Goal: Transaction & Acquisition: Purchase product/service

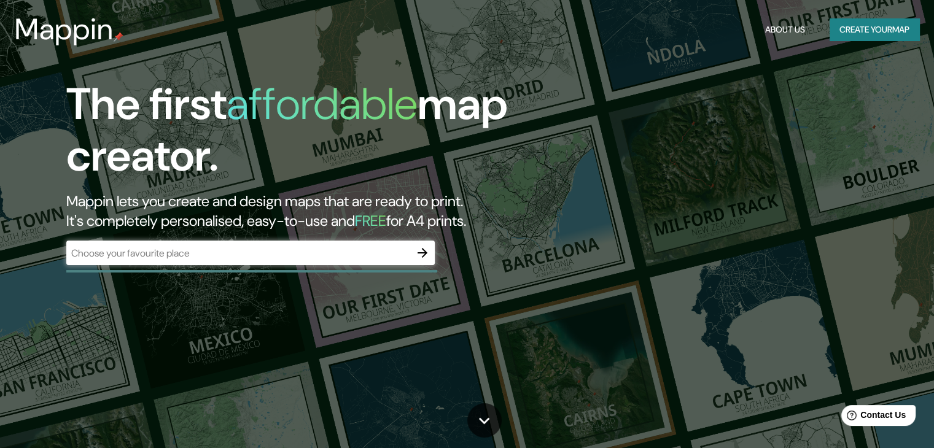
drag, startPoint x: 328, startPoint y: 152, endPoint x: 313, endPoint y: 104, distance: 51.1
click at [329, 152] on h1 "The first affordable map creator." at bounding box center [299, 135] width 467 height 113
click at [166, 44] on div "Mappin About Us Create your map" at bounding box center [467, 29] width 934 height 39
click at [555, 98] on div "The first affordable map creator. Mappin lets you create and design maps that a…" at bounding box center [300, 178] width 561 height 199
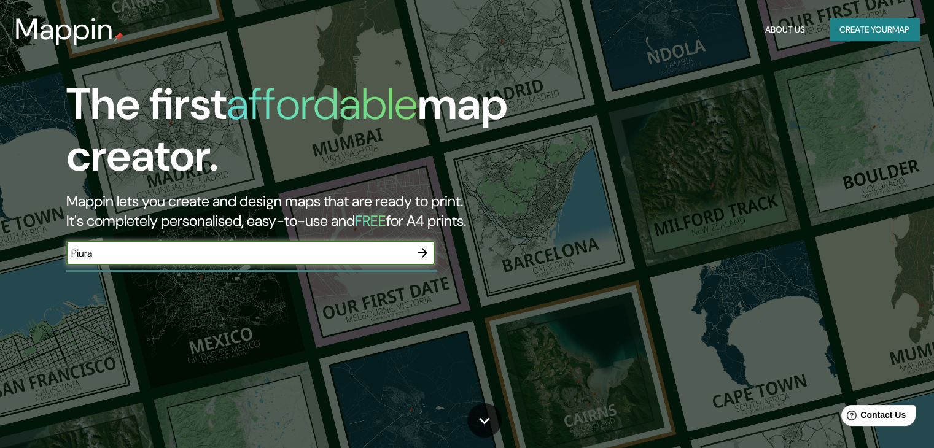
type input "Piura"
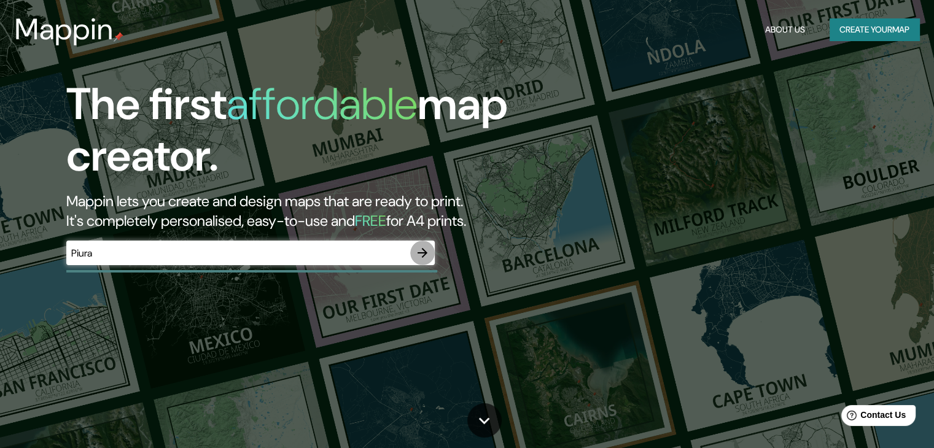
click at [421, 252] on icon "button" at bounding box center [422, 253] width 15 height 15
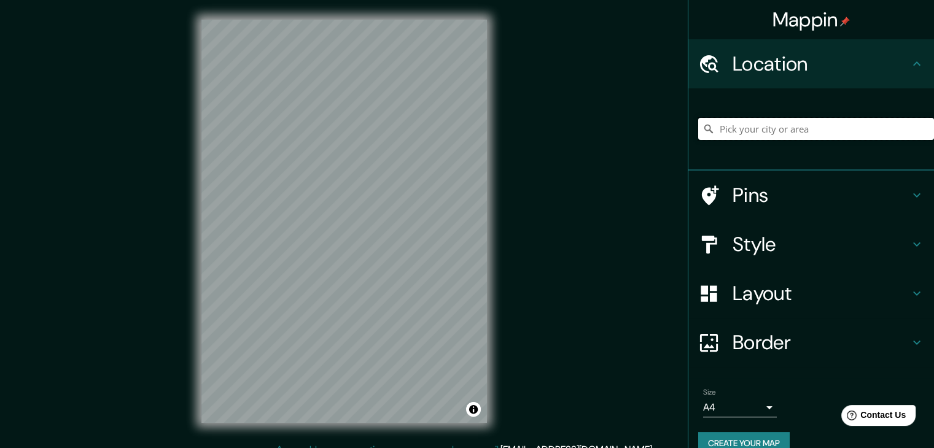
click at [727, 131] on input "Pick your city or area" at bounding box center [816, 129] width 236 height 22
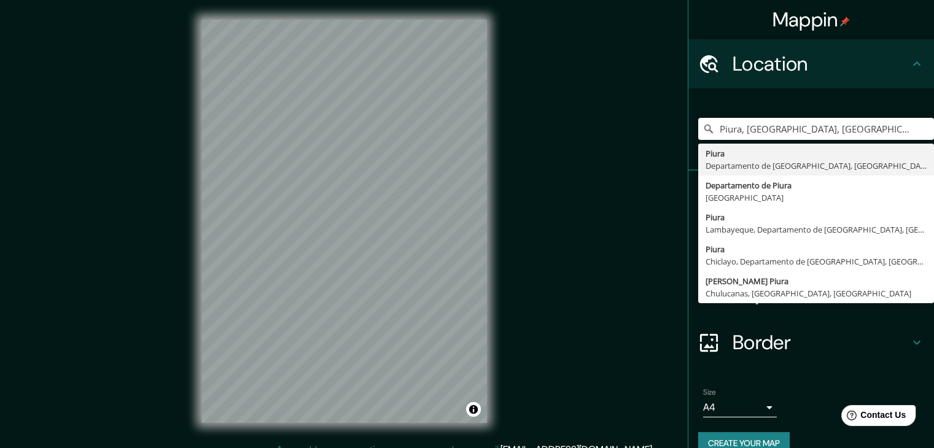
type input "Piura, Departamento de Piura, Perú"
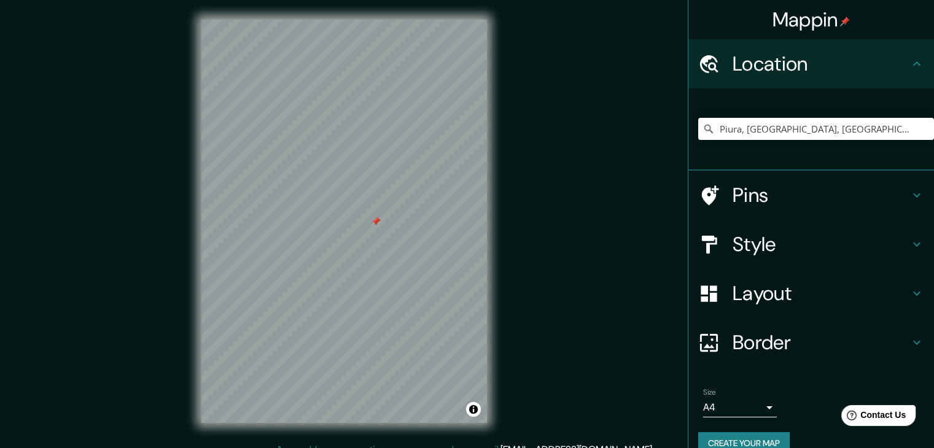
click at [896, 246] on h4 "Style" at bounding box center [820, 244] width 177 height 25
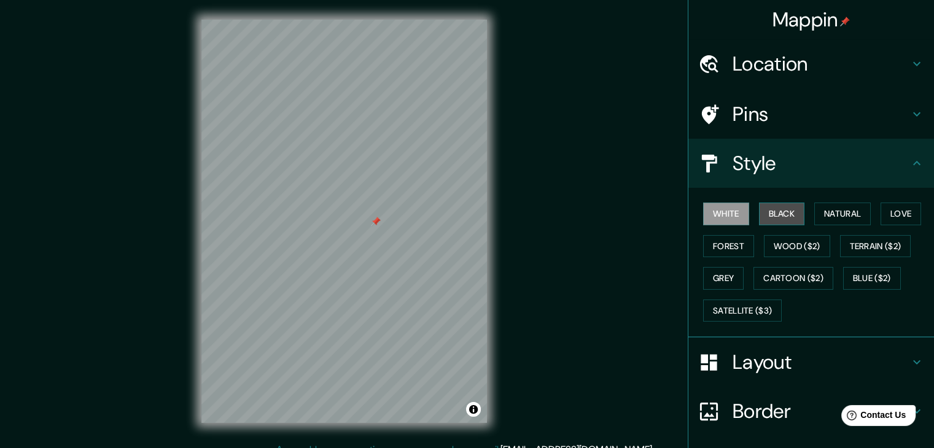
click at [769, 212] on button "Black" at bounding box center [782, 214] width 46 height 23
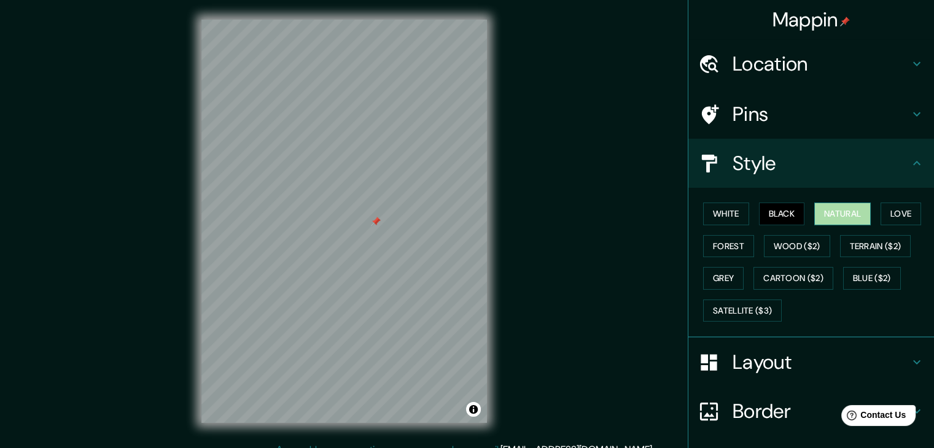
click at [820, 214] on button "Natural" at bounding box center [842, 214] width 56 height 23
click at [894, 212] on button "Love" at bounding box center [900, 214] width 41 height 23
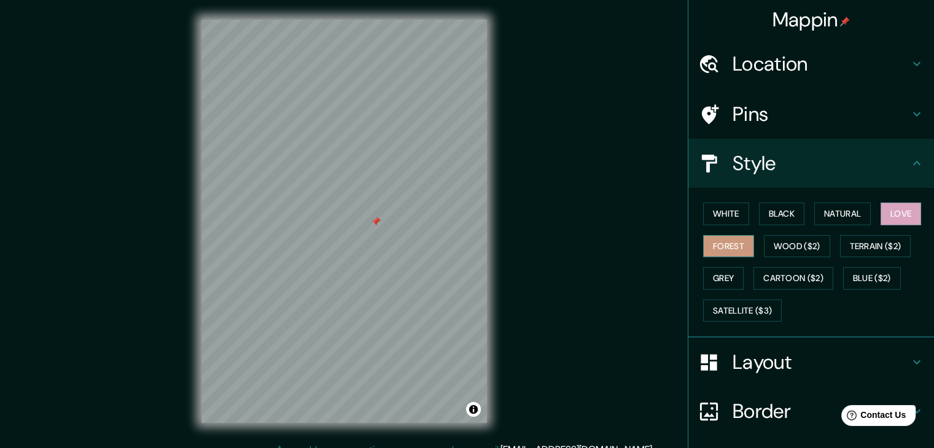
click at [727, 249] on button "Forest" at bounding box center [728, 246] width 51 height 23
click at [776, 250] on button "Wood ($2)" at bounding box center [797, 246] width 66 height 23
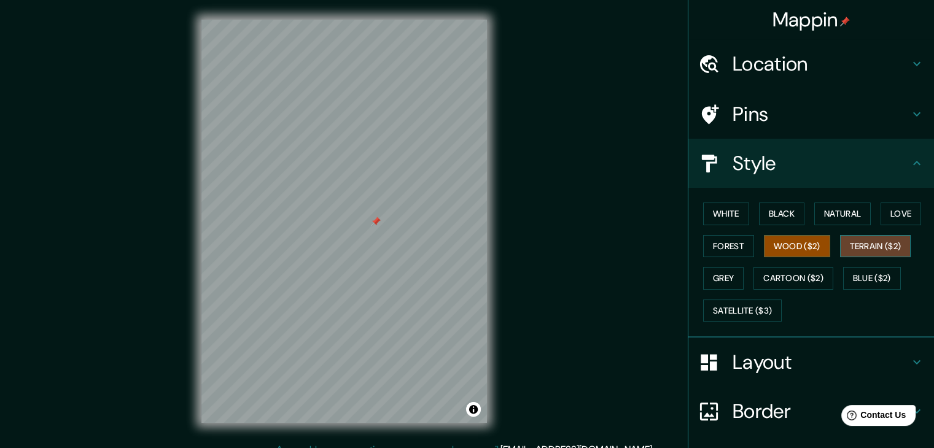
click at [863, 246] on button "Terrain ($2)" at bounding box center [875, 246] width 71 height 23
click at [717, 279] on button "Grey" at bounding box center [723, 278] width 41 height 23
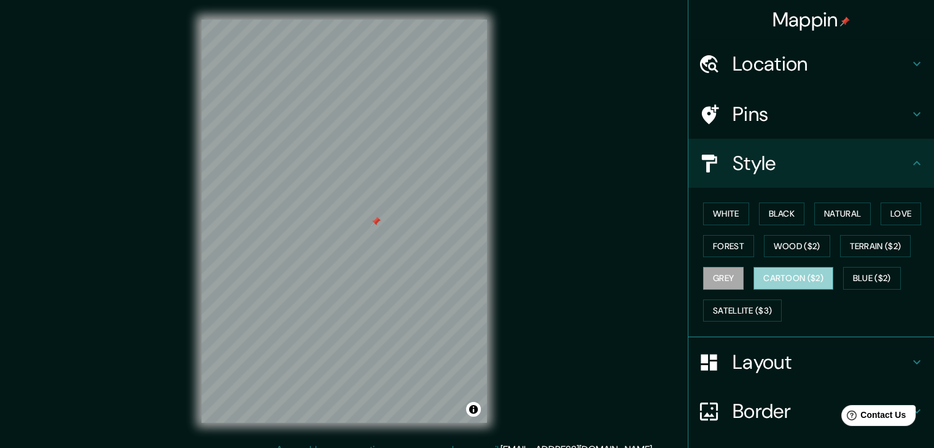
click at [768, 277] on button "Cartoon ($2)" at bounding box center [793, 278] width 80 height 23
click at [864, 278] on button "Blue ($2)" at bounding box center [872, 278] width 58 height 23
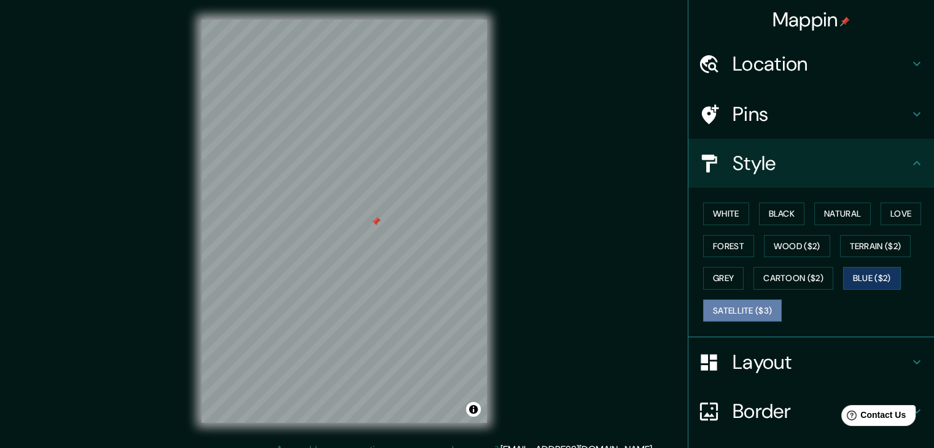
click at [731, 310] on button "Satellite ($3)" at bounding box center [742, 311] width 79 height 23
click at [375, 226] on div at bounding box center [375, 225] width 10 height 10
click at [373, 227] on div at bounding box center [373, 230] width 10 height 10
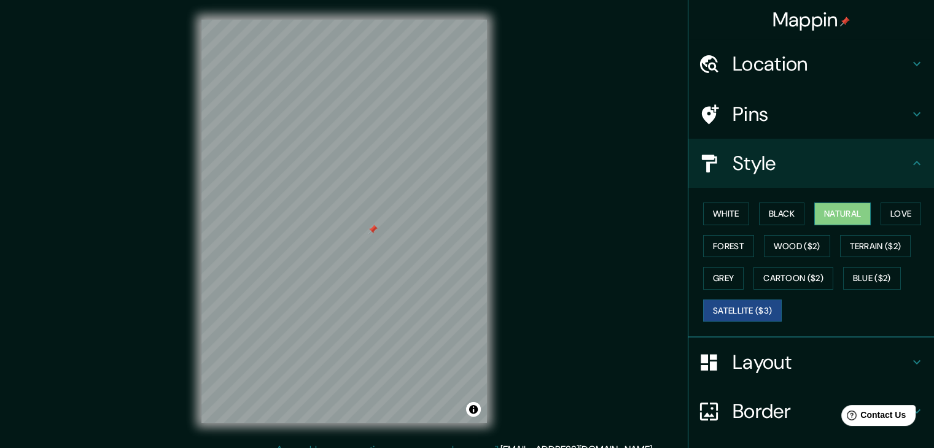
click at [834, 217] on button "Natural" at bounding box center [842, 214] width 56 height 23
click at [725, 243] on button "Forest" at bounding box center [728, 246] width 51 height 23
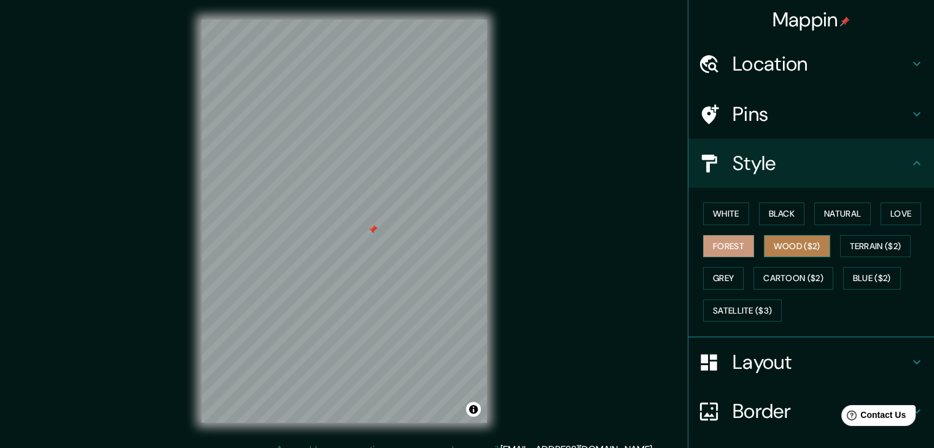
click at [791, 244] on button "Wood ($2)" at bounding box center [797, 246] width 66 height 23
click at [721, 246] on button "Forest" at bounding box center [728, 246] width 51 height 23
click at [897, 213] on button "Love" at bounding box center [900, 214] width 41 height 23
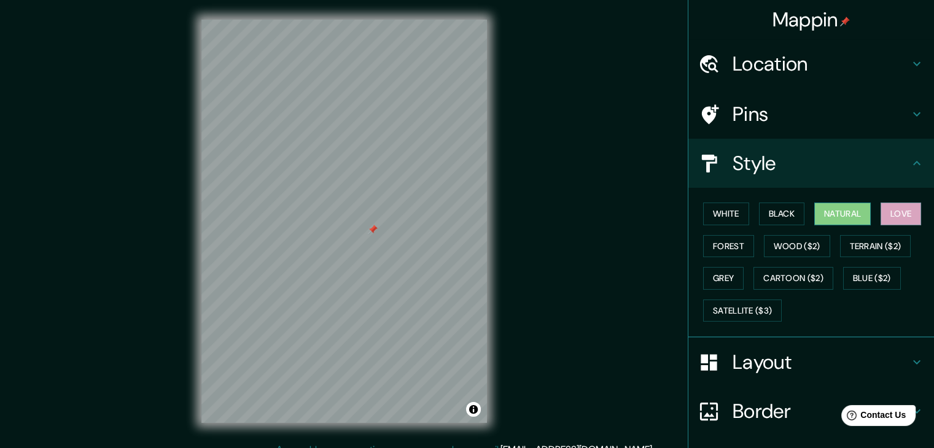
click at [840, 214] on button "Natural" at bounding box center [842, 214] width 56 height 23
click at [778, 211] on button "Black" at bounding box center [782, 214] width 46 height 23
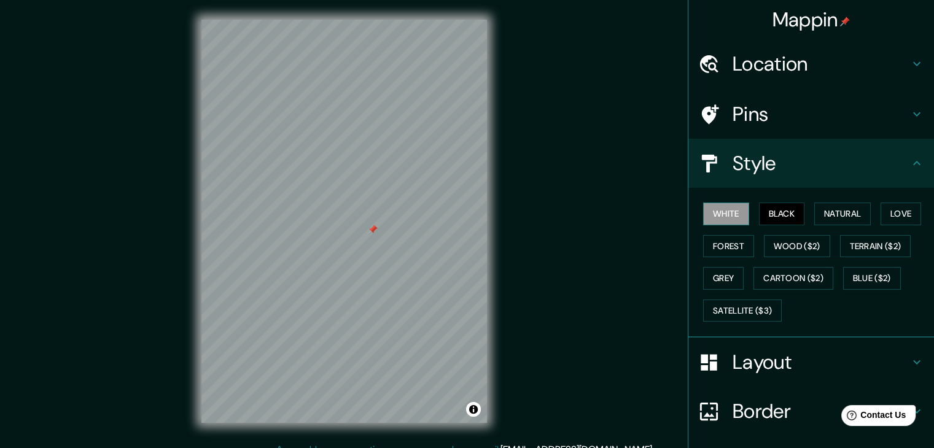
click at [707, 216] on button "White" at bounding box center [726, 214] width 46 height 23
click at [772, 246] on button "Wood ($2)" at bounding box center [797, 246] width 66 height 23
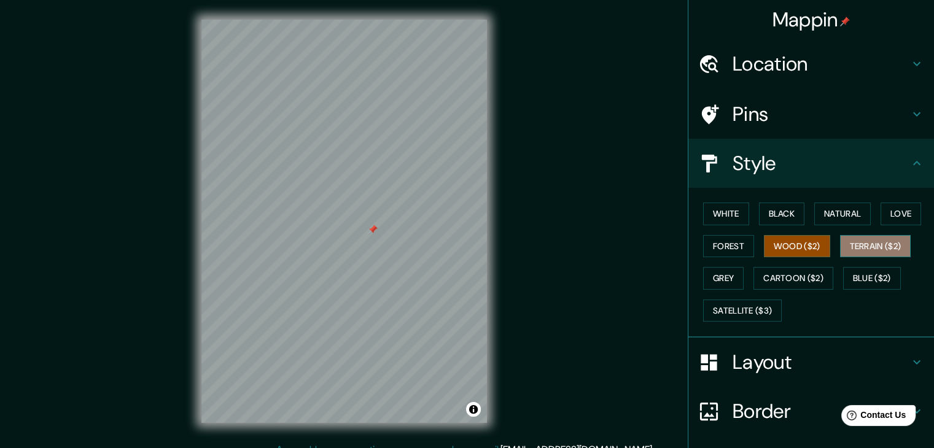
click at [846, 251] on button "Terrain ($2)" at bounding box center [875, 246] width 71 height 23
click at [726, 275] on button "Grey" at bounding box center [723, 278] width 41 height 23
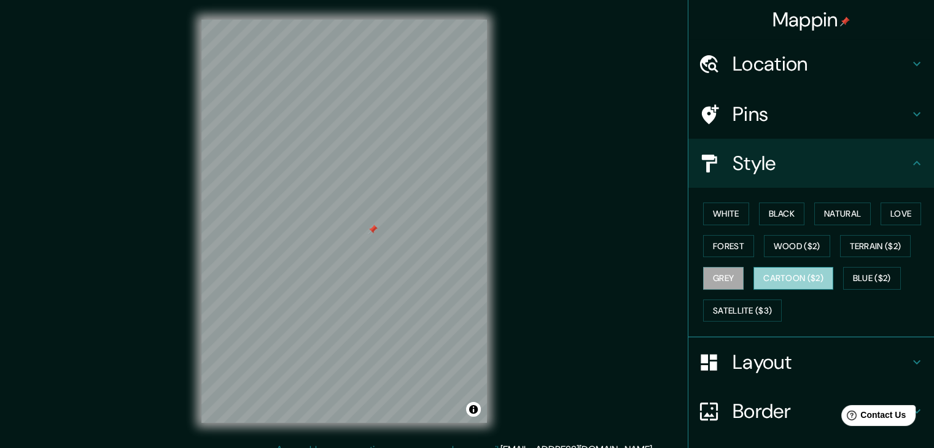
click at [793, 270] on button "Cartoon ($2)" at bounding box center [793, 278] width 80 height 23
click at [867, 276] on button "Blue ($2)" at bounding box center [872, 278] width 58 height 23
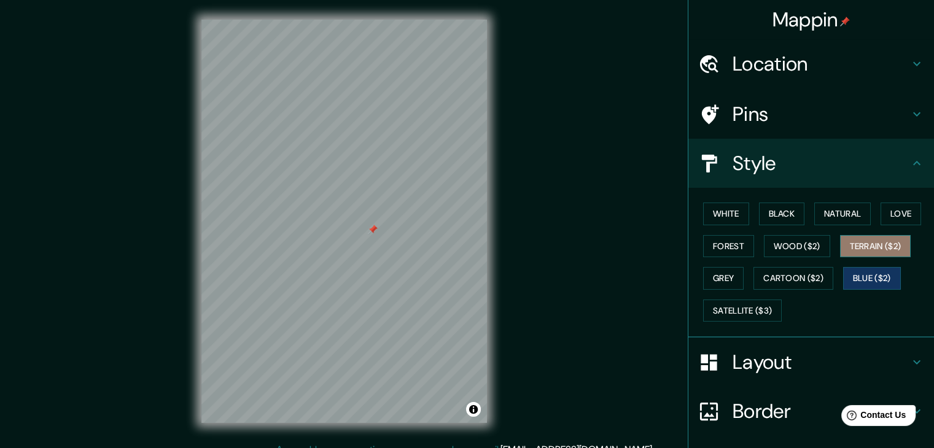
click at [863, 245] on button "Terrain ($2)" at bounding box center [875, 246] width 71 height 23
click at [722, 273] on button "Grey" at bounding box center [723, 278] width 41 height 23
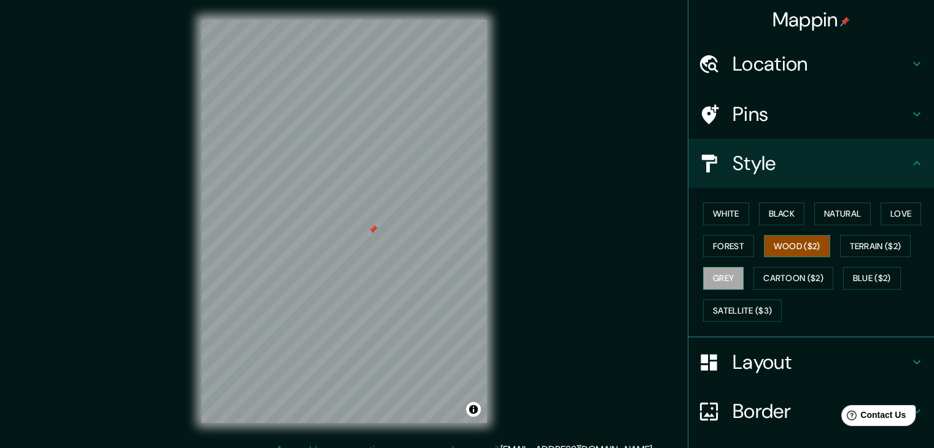
click at [801, 243] on button "Wood ($2)" at bounding box center [797, 246] width 66 height 23
click at [728, 246] on button "Forest" at bounding box center [728, 246] width 51 height 23
click at [768, 245] on button "Wood ($2)" at bounding box center [797, 246] width 66 height 23
click at [715, 217] on button "White" at bounding box center [726, 214] width 46 height 23
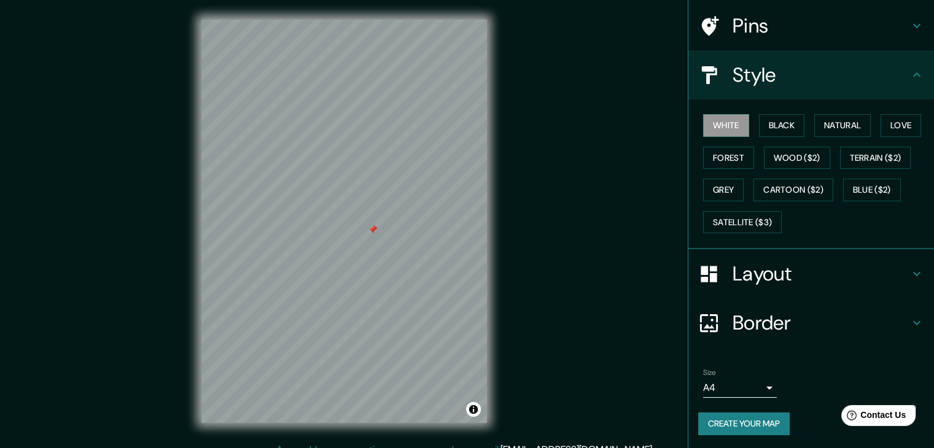
scroll to position [14, 0]
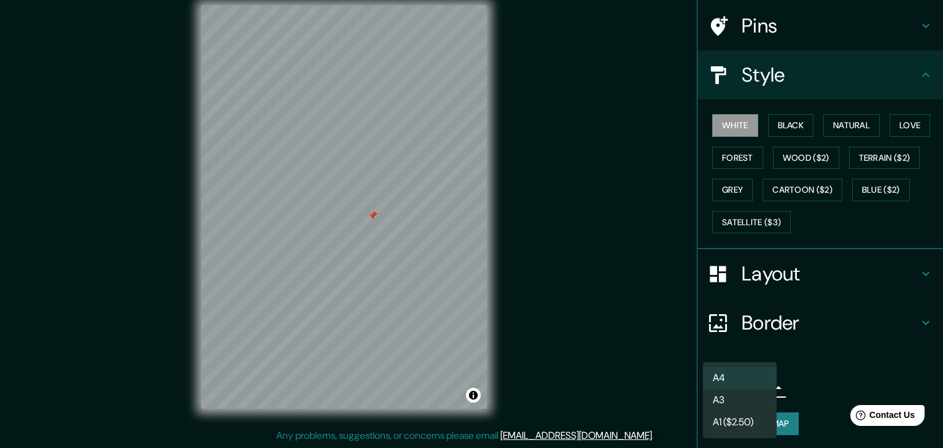
click at [759, 387] on body "Mappin Location Piura, Departamento de Piura, Perú Piura Departamento de Piura,…" at bounding box center [471, 210] width 943 height 448
click at [802, 378] on div at bounding box center [471, 224] width 943 height 448
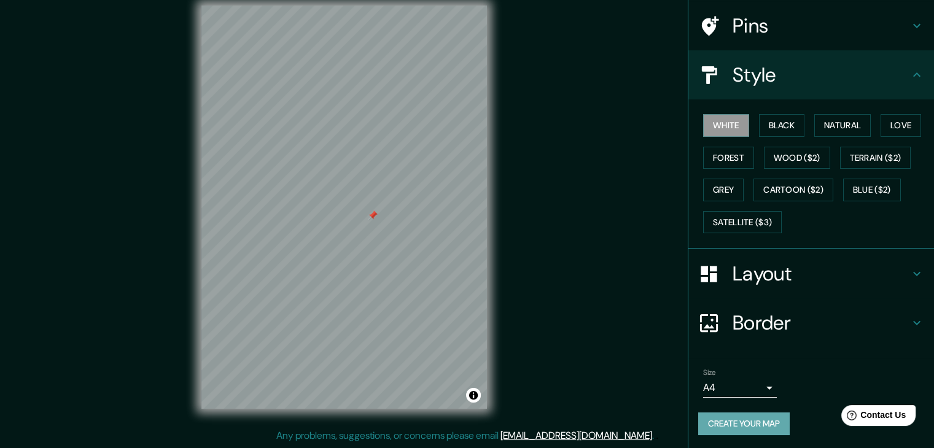
click at [736, 423] on button "Create your map" at bounding box center [743, 424] width 91 height 23
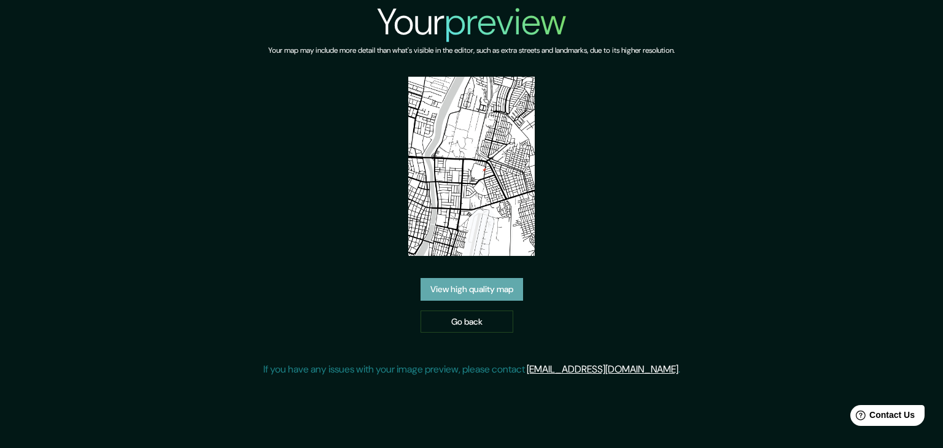
click at [490, 289] on link "View high quality map" at bounding box center [472, 289] width 103 height 23
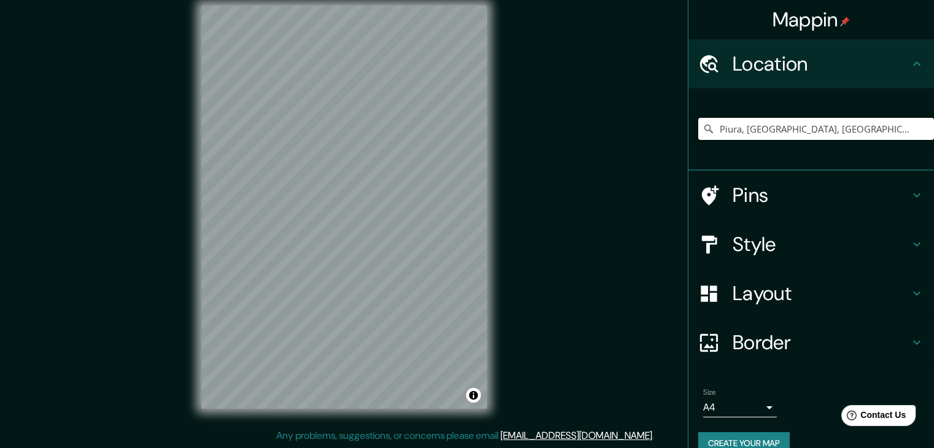
click at [796, 127] on input "Piura, [GEOGRAPHIC_DATA], [GEOGRAPHIC_DATA]" at bounding box center [816, 129] width 236 height 22
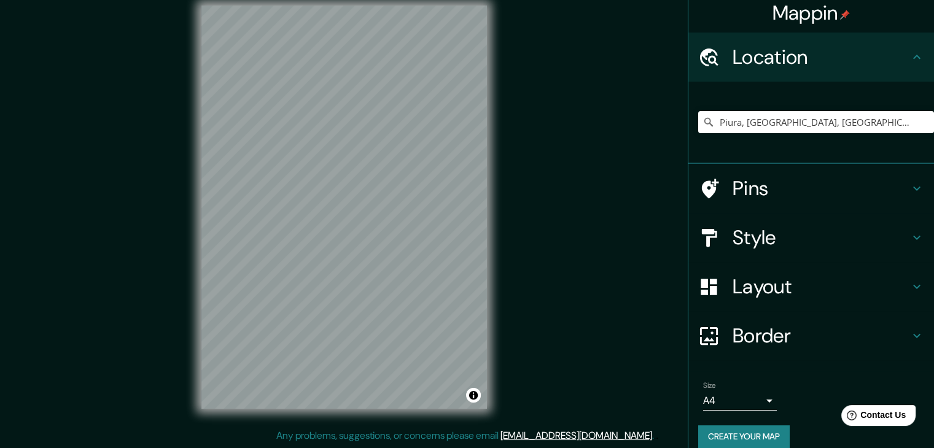
scroll to position [21, 0]
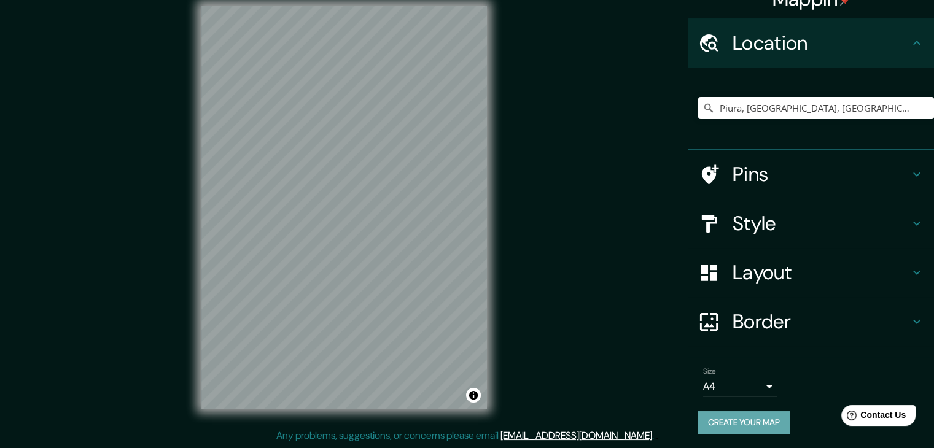
click at [773, 421] on button "Create your map" at bounding box center [743, 422] width 91 height 23
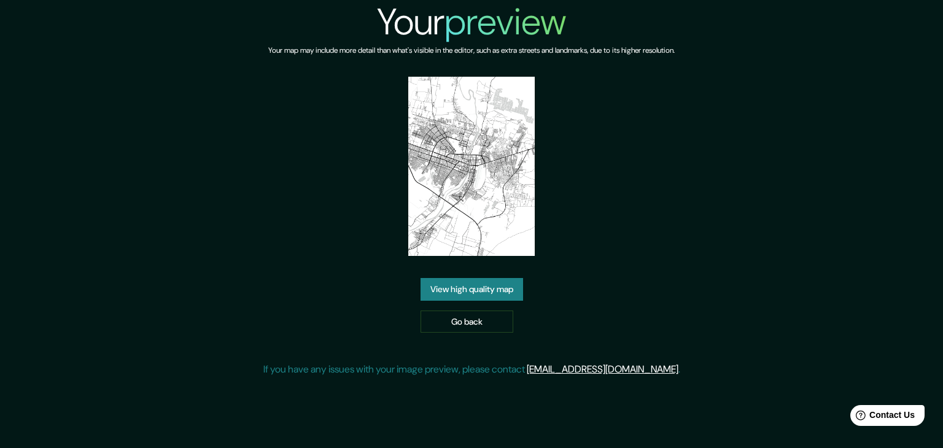
click at [469, 293] on link "View high quality map" at bounding box center [472, 289] width 103 height 23
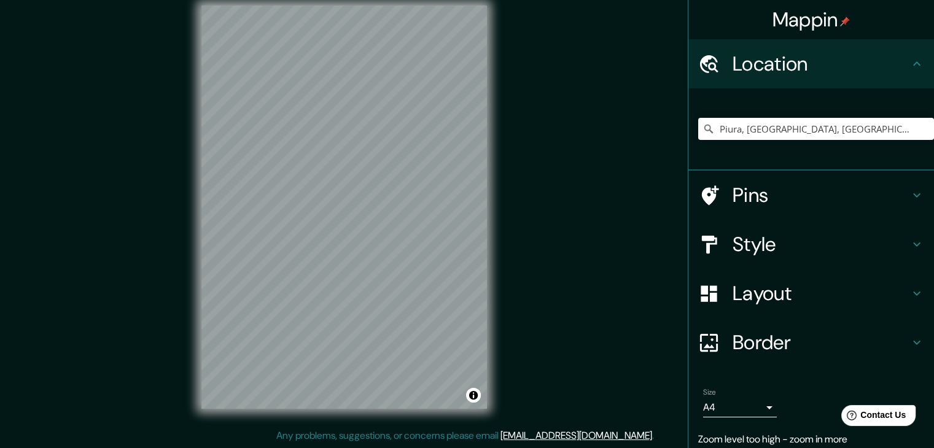
click at [491, 200] on div "© Mapbox © OpenStreetMap Improve this map" at bounding box center [344, 207] width 325 height 443
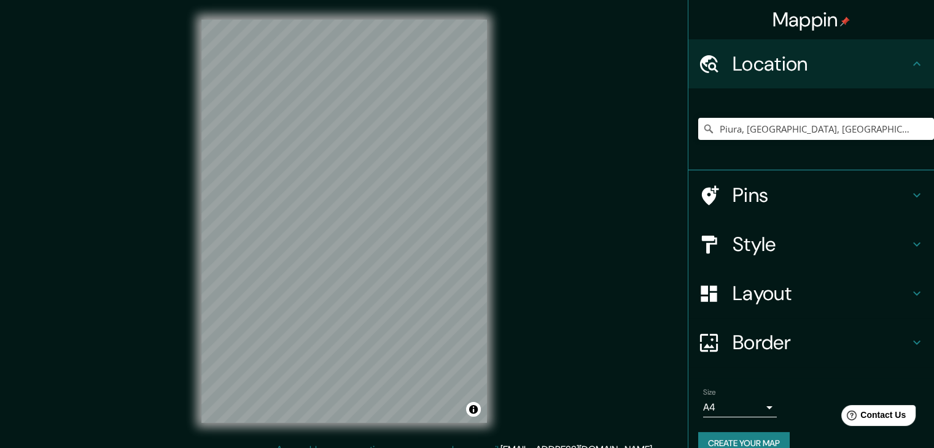
click at [765, 246] on h4 "Style" at bounding box center [820, 244] width 177 height 25
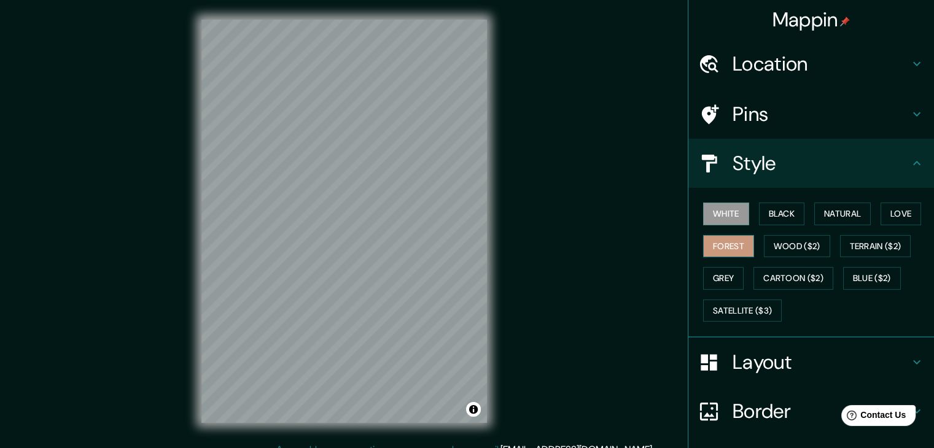
click at [723, 251] on button "Forest" at bounding box center [728, 246] width 51 height 23
click at [773, 214] on button "Black" at bounding box center [782, 214] width 46 height 23
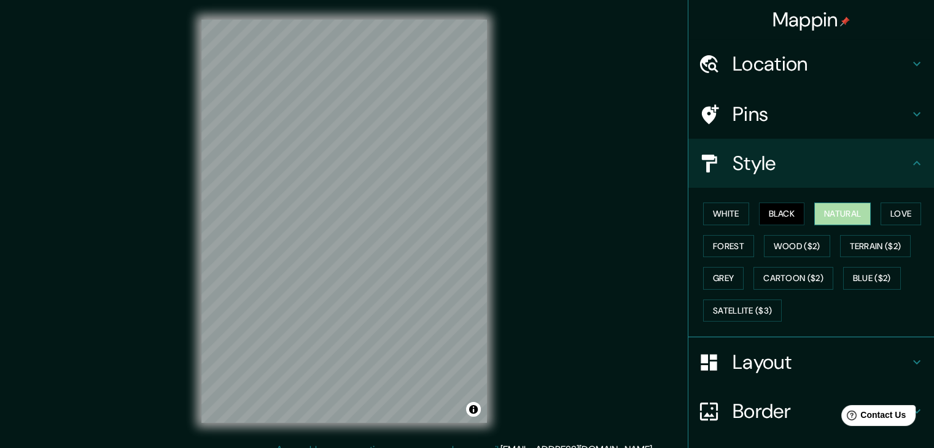
click at [831, 211] on button "Natural" at bounding box center [842, 214] width 56 height 23
click at [864, 246] on button "Terrain ($2)" at bounding box center [875, 246] width 71 height 23
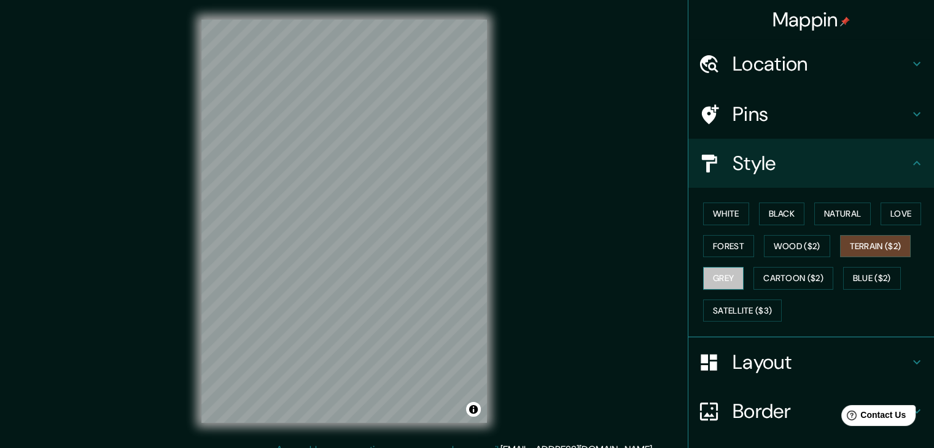
click at [715, 279] on button "Grey" at bounding box center [723, 278] width 41 height 23
click at [770, 277] on button "Cartoon ($2)" at bounding box center [793, 278] width 80 height 23
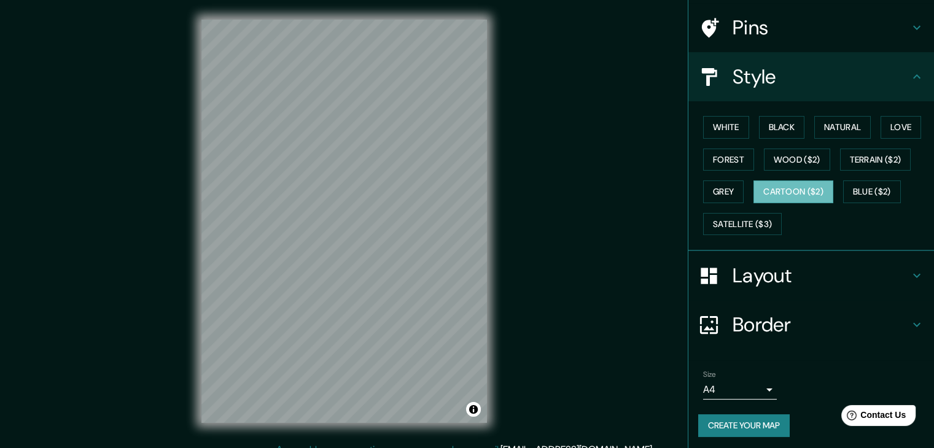
scroll to position [88, 0]
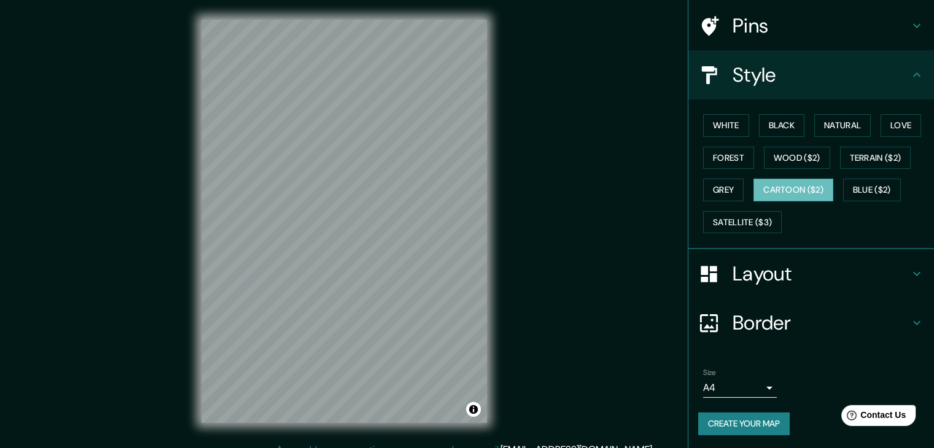
click at [742, 420] on button "Create your map" at bounding box center [743, 424] width 91 height 23
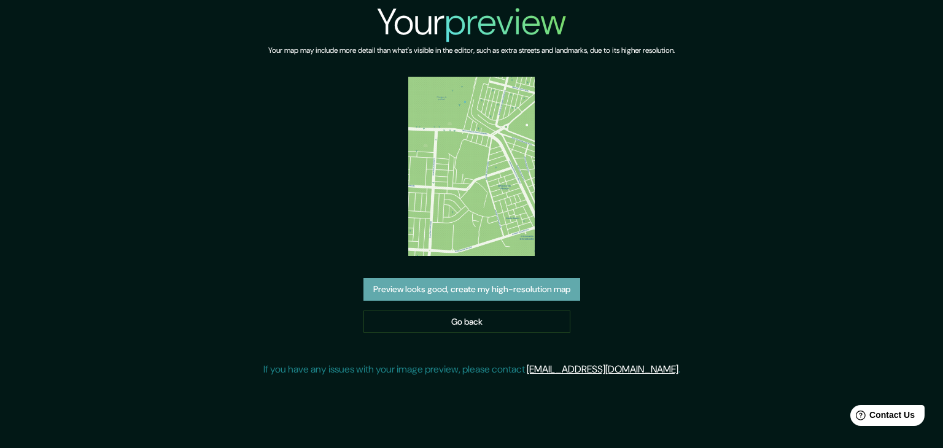
click at [445, 288] on button "Preview looks good, create my high-resolution map" at bounding box center [471, 289] width 217 height 23
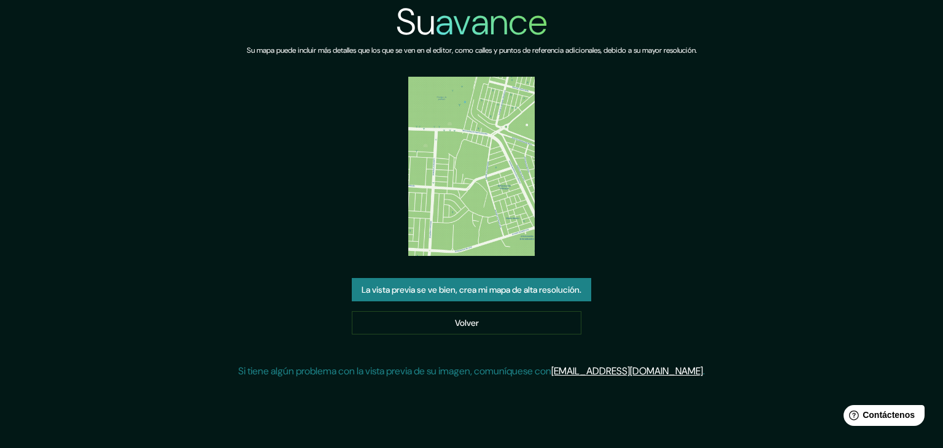
click at [493, 287] on font "La vista previa se ve bien, crea mi mapa de alta resolución." at bounding box center [472, 289] width 220 height 11
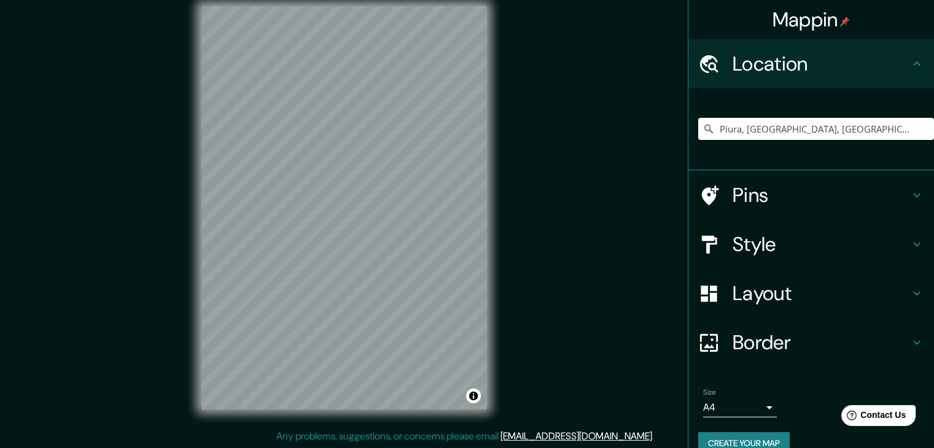
scroll to position [14, 0]
click at [790, 244] on h4 "Style" at bounding box center [820, 244] width 177 height 25
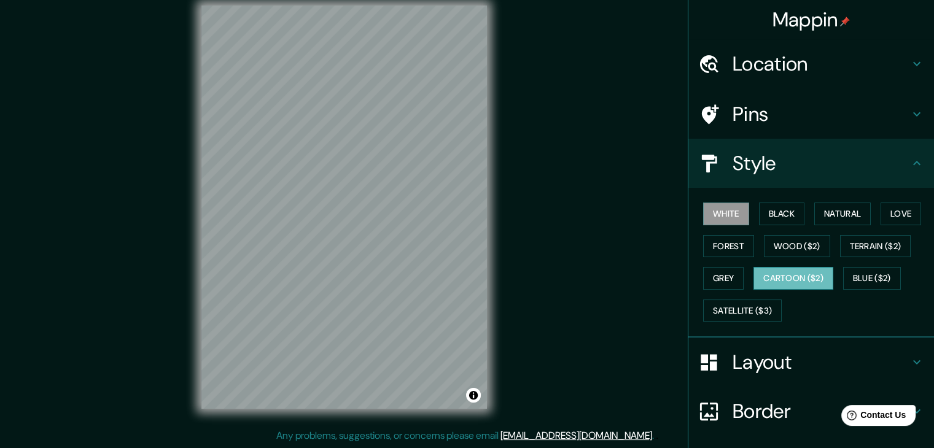
click at [787, 278] on button "Cartoon ($2)" at bounding box center [793, 278] width 80 height 23
drag, startPoint x: 497, startPoint y: 263, endPoint x: 548, endPoint y: 267, distance: 51.7
click at [548, 267] on div "Mappin Location [GEOGRAPHIC_DATA], [GEOGRAPHIC_DATA], [GEOGRAPHIC_DATA] Pins St…" at bounding box center [467, 217] width 934 height 462
